Goal: Task Accomplishment & Management: Use online tool/utility

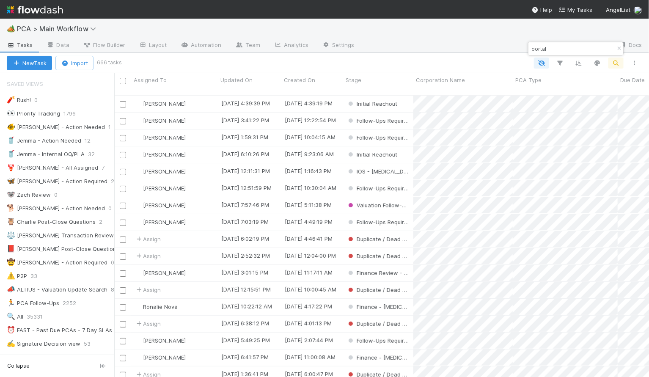
scroll to position [888, 0]
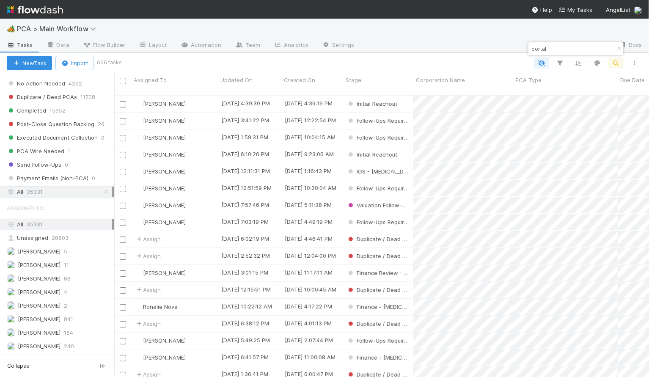
click at [617, 49] on icon "button" at bounding box center [618, 48] width 8 height 5
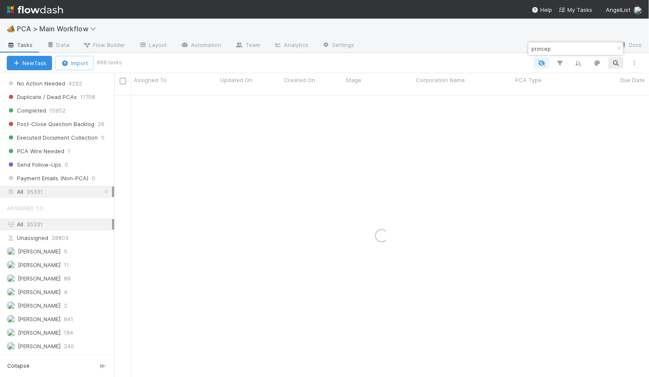
type input "princep"
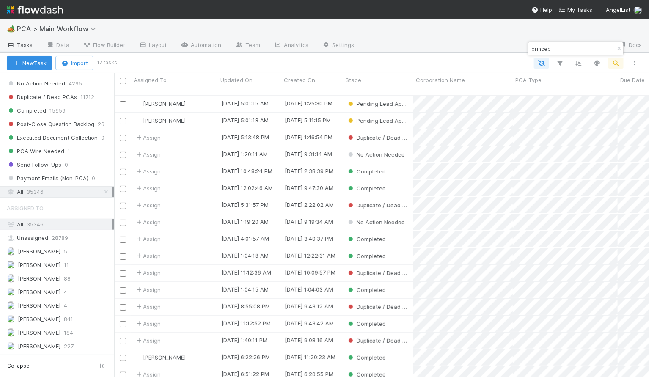
scroll to position [278, 525]
click at [206, 96] on div "[PERSON_NAME]" at bounding box center [174, 104] width 87 height 16
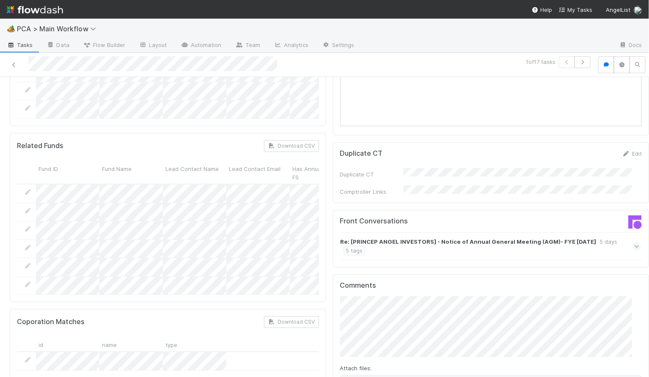
scroll to position [1078, 0]
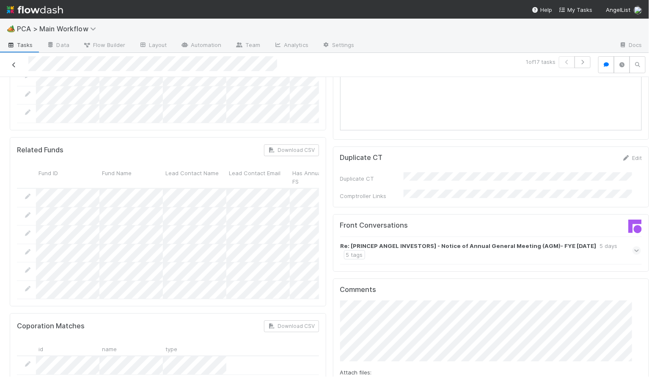
click at [11, 61] on link at bounding box center [14, 64] width 8 height 8
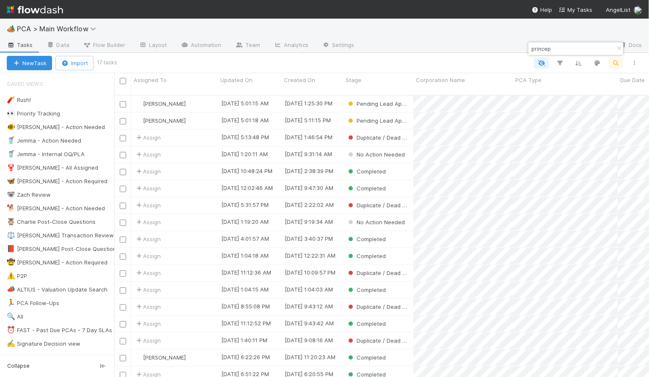
scroll to position [278, 525]
click at [206, 112] on div "[PERSON_NAME]" at bounding box center [174, 120] width 87 height 16
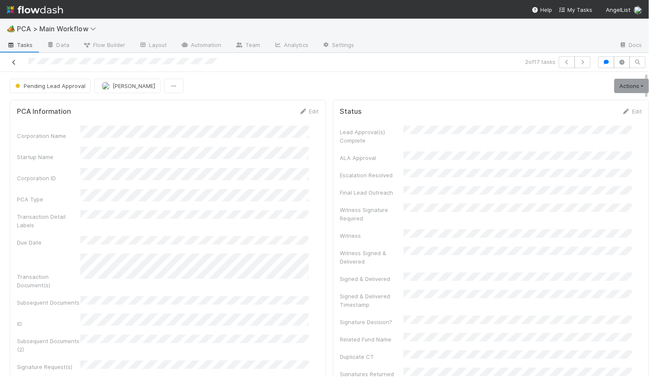
click at [11, 61] on icon at bounding box center [14, 62] width 8 height 5
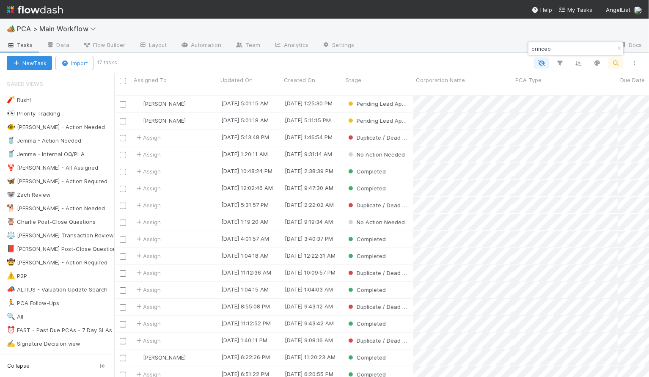
scroll to position [278, 525]
click at [192, 96] on div "[PERSON_NAME]" at bounding box center [174, 104] width 87 height 16
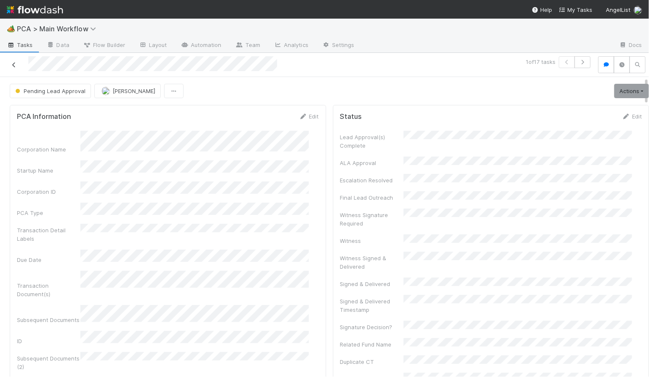
click at [13, 63] on icon at bounding box center [14, 64] width 8 height 5
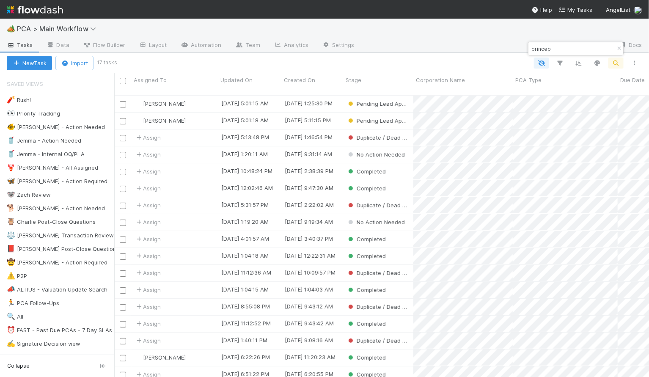
scroll to position [278, 525]
click at [165, 117] on span "[PERSON_NAME]" at bounding box center [164, 120] width 43 height 7
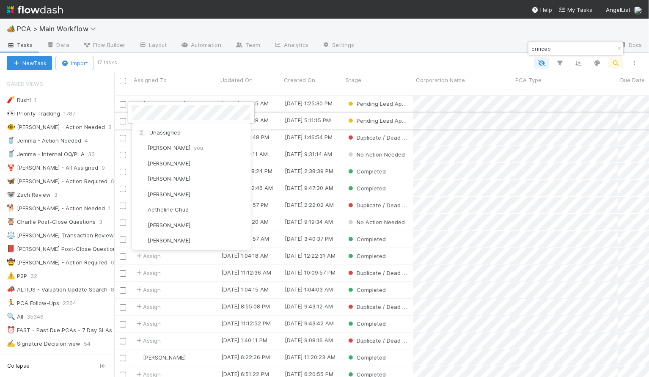
scroll to position [1249, 0]
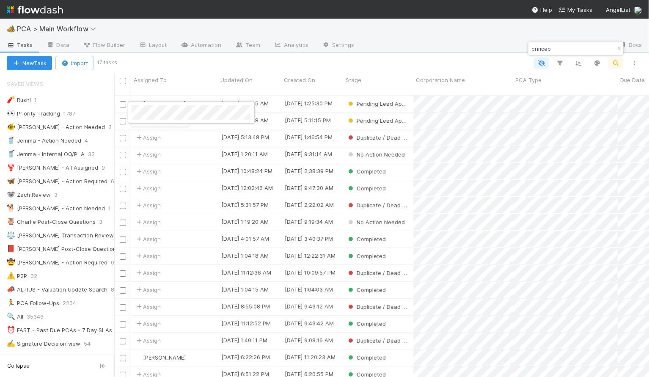
click at [282, 108] on div at bounding box center [324, 188] width 649 height 377
click at [279, 112] on div "[DATE] 5:01:18 AM" at bounding box center [249, 120] width 63 height 16
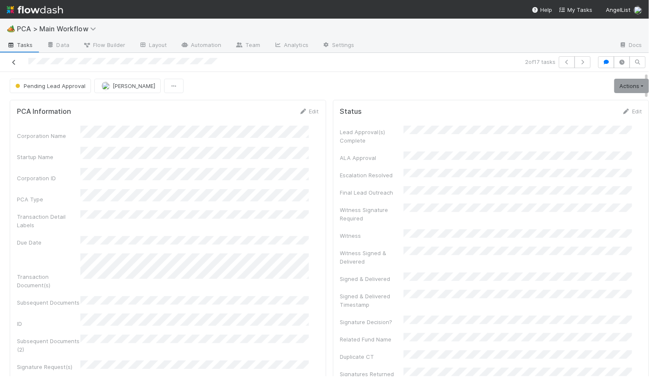
click at [11, 60] on icon at bounding box center [14, 62] width 8 height 5
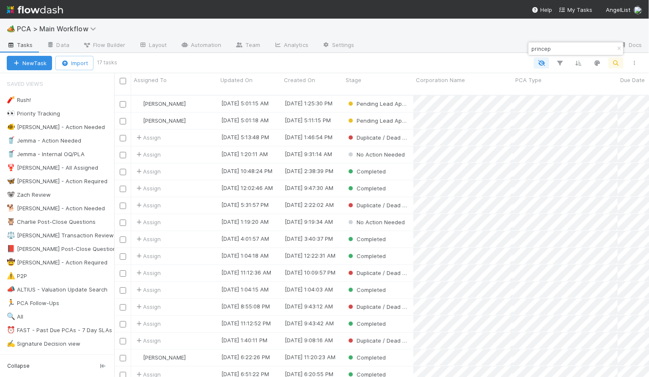
scroll to position [278, 525]
drag, startPoint x: 556, startPoint y: 49, endPoint x: 511, endPoint y: 51, distance: 44.8
click at [512, 49] on body "🏕️ PCA > Main Workflow Tasks Data Flow Builder Layout Automation Team Analytics…" at bounding box center [324, 188] width 649 height 377
drag, startPoint x: 565, startPoint y: 49, endPoint x: 524, endPoint y: 47, distance: 40.2
click at [524, 47] on body "🏕️ PCA > Main Workflow Tasks Data Flow Builder Layout Automation Team Analytics…" at bounding box center [324, 188] width 649 height 377
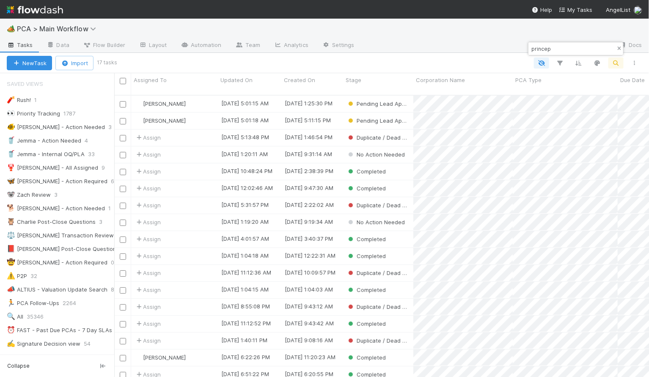
click at [617, 48] on icon "button" at bounding box center [618, 48] width 8 height 5
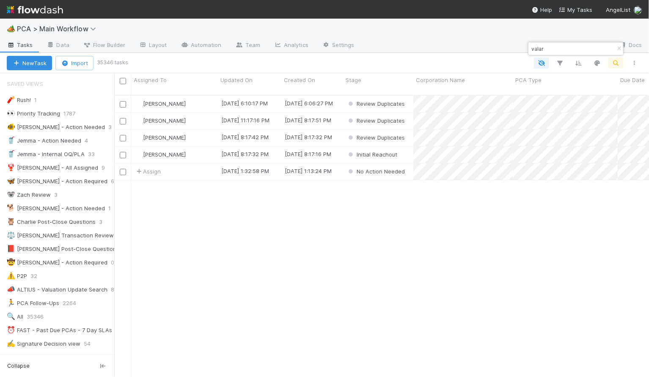
type input "valar"
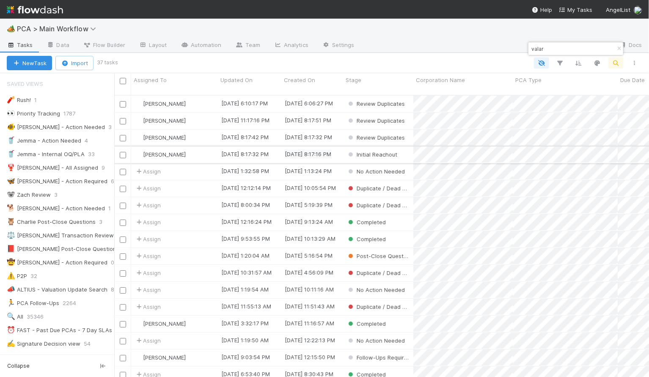
click at [290, 150] on div "[DATE] 8:17:16 PM" at bounding box center [308, 154] width 47 height 8
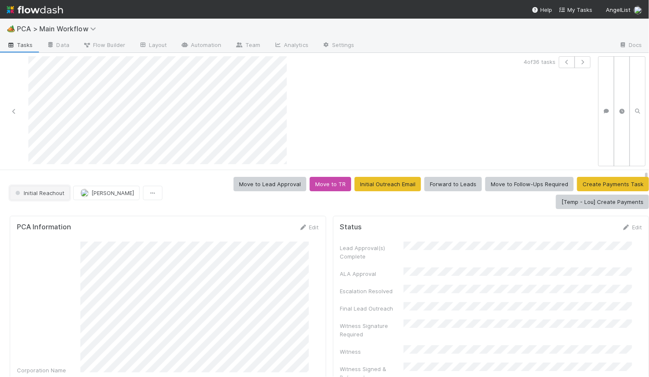
click at [42, 195] on span "Initial Reachout" at bounding box center [39, 192] width 51 height 7
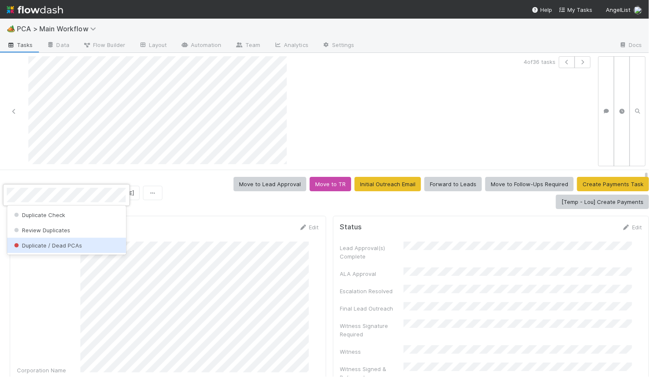
click at [71, 244] on span "Duplicate / Dead PCAs" at bounding box center [47, 245] width 70 height 7
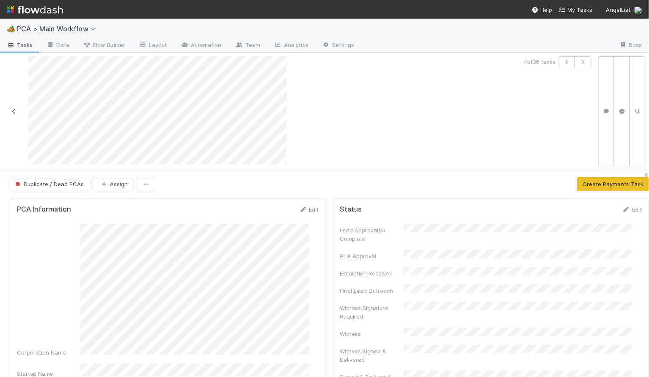
click at [10, 109] on icon at bounding box center [14, 111] width 8 height 5
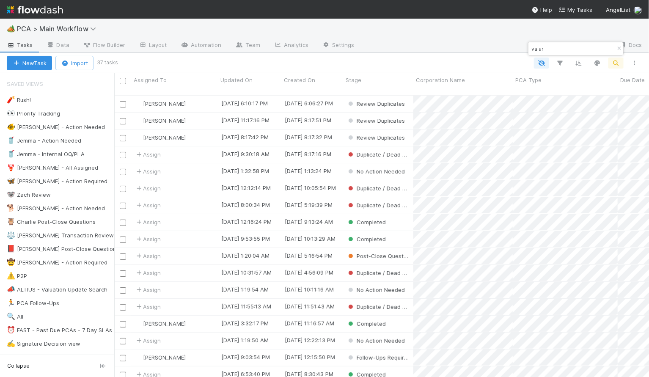
scroll to position [278, 525]
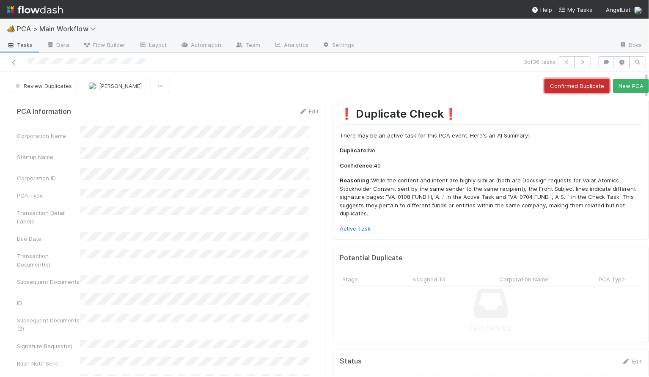
click at [557, 84] on button "Confirmed Duplicate" at bounding box center [576, 86] width 65 height 14
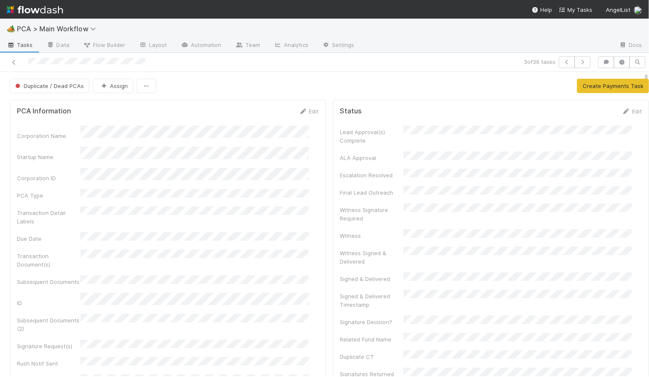
scroll to position [439, 0]
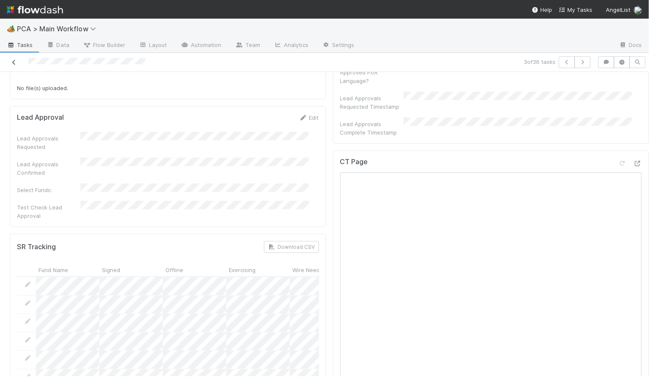
click at [14, 61] on icon at bounding box center [14, 62] width 8 height 5
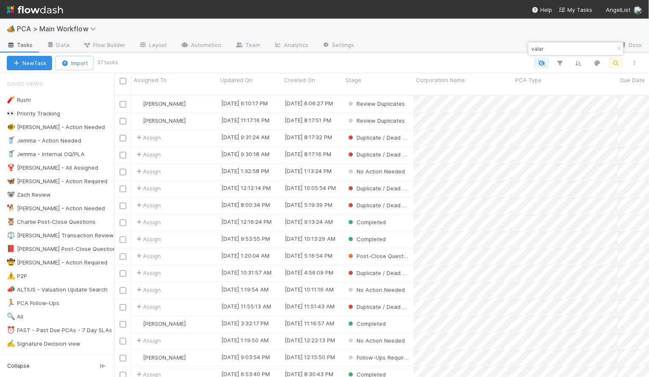
scroll to position [278, 525]
drag, startPoint x: 554, startPoint y: 48, endPoint x: 525, endPoint y: 47, distance: 29.2
click at [525, 47] on body "🏕️ PCA > Main Workflow Tasks Data Flow Builder Layout Automation Team Analytics…" at bounding box center [324, 188] width 649 height 377
drag, startPoint x: 543, startPoint y: 51, endPoint x: 532, endPoint y: 49, distance: 11.6
click at [532, 49] on input "valar" at bounding box center [571, 49] width 85 height 10
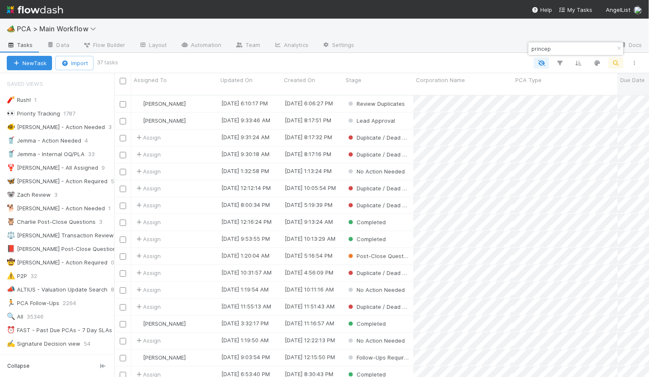
type input "princep"
